Goal: Navigation & Orientation: Go to known website

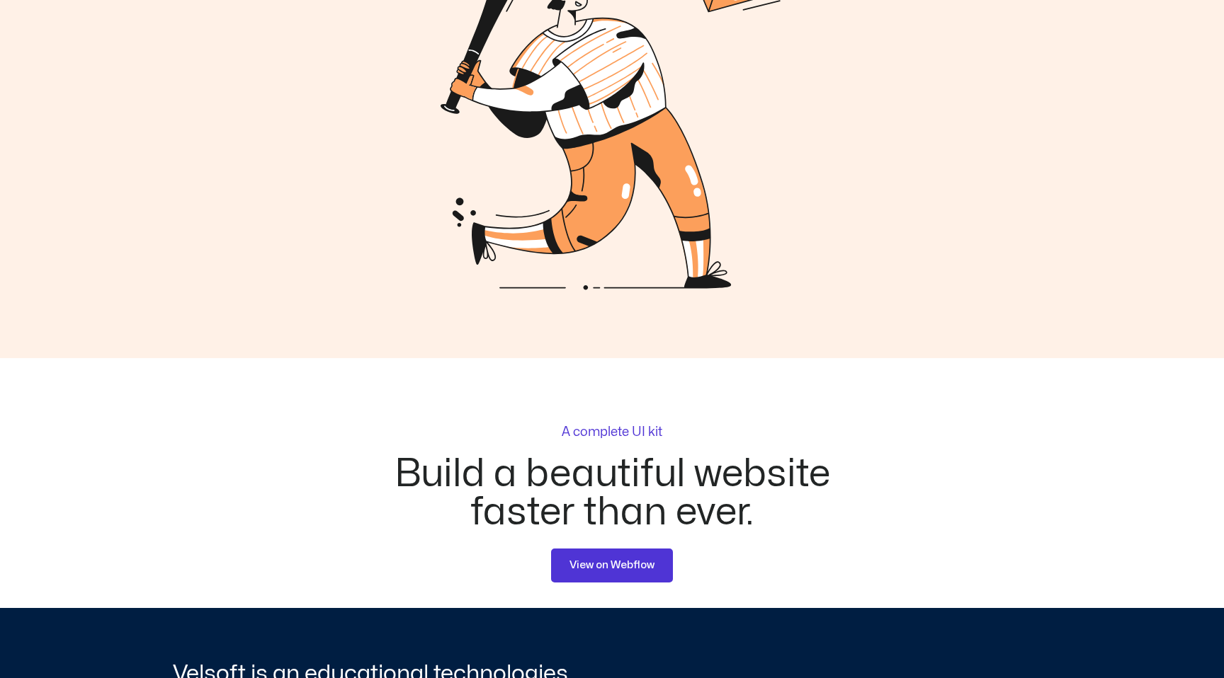
scroll to position [4247, 0]
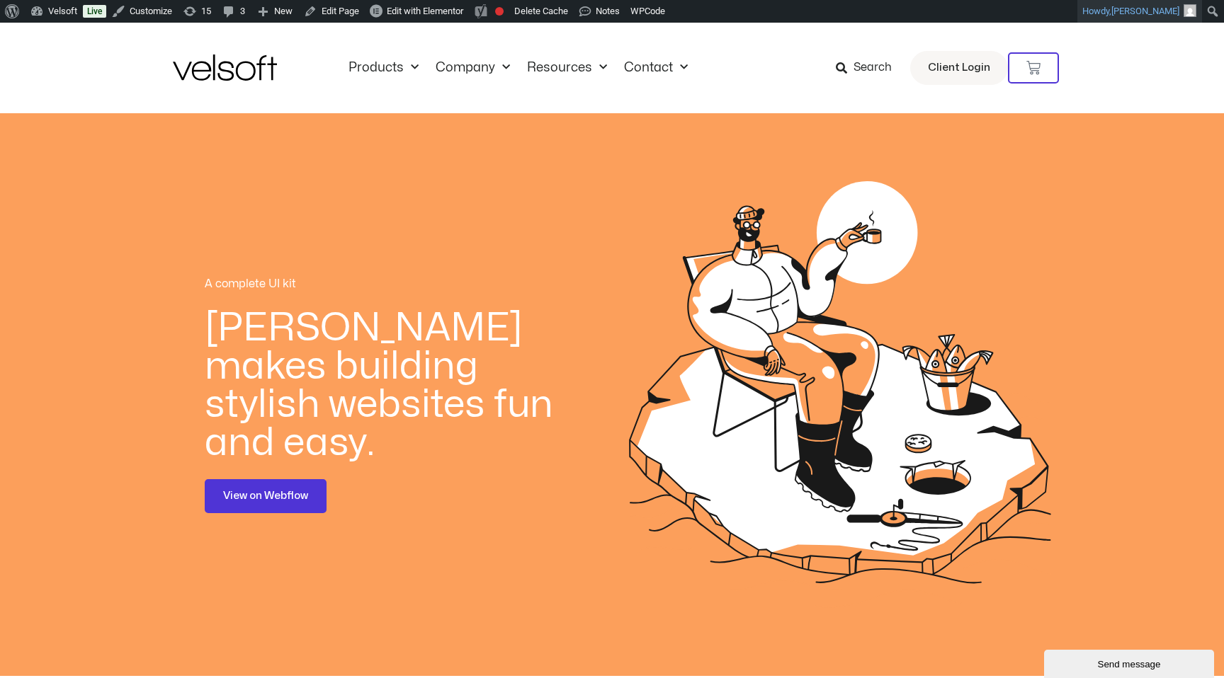
click at [1149, 11] on span "Nigel Salina" at bounding box center [1145, 11] width 68 height 11
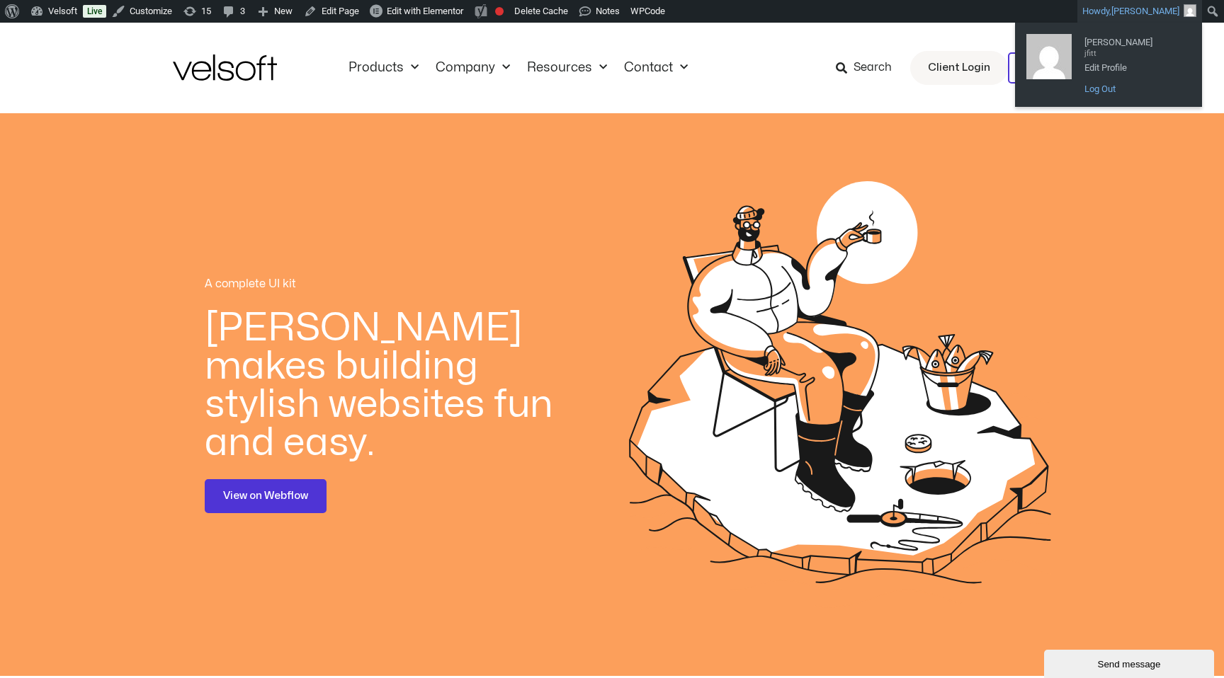
click at [1104, 88] on link "Log Out" at bounding box center [1133, 89] width 113 height 18
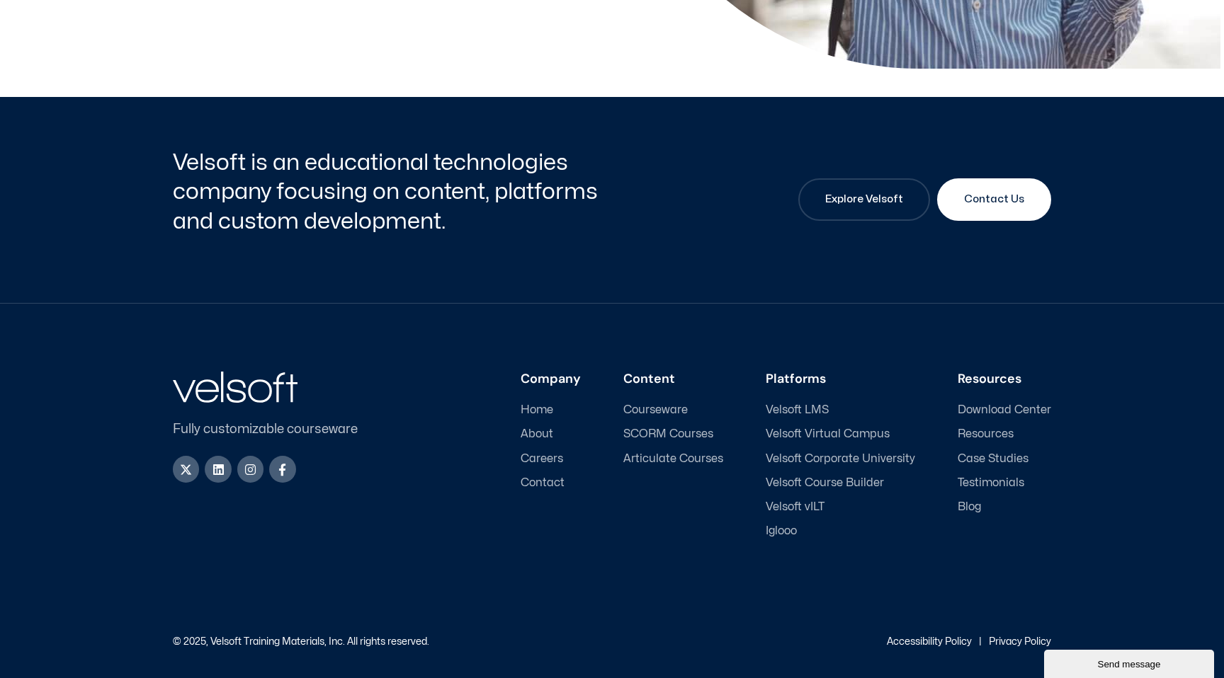
scroll to position [629, 0]
